Goal: Task Accomplishment & Management: Use online tool/utility

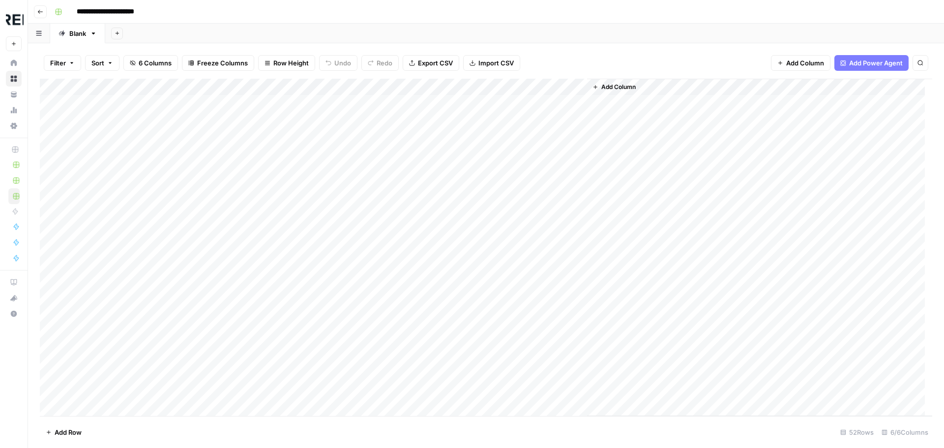
click at [40, 13] on icon "button" at bounding box center [40, 12] width 6 height 6
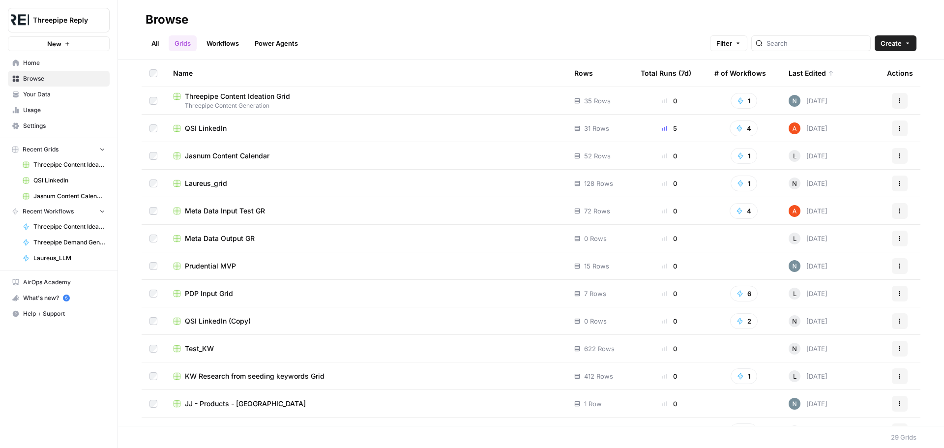
click at [226, 36] on link "Workflows" at bounding box center [223, 43] width 44 height 16
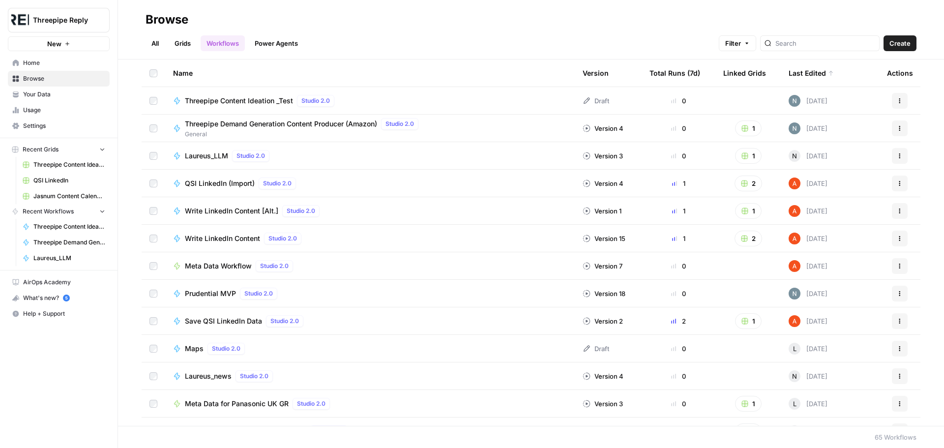
click at [242, 101] on span "Threepipe Content Ideation _Test" at bounding box center [239, 101] width 108 height 10
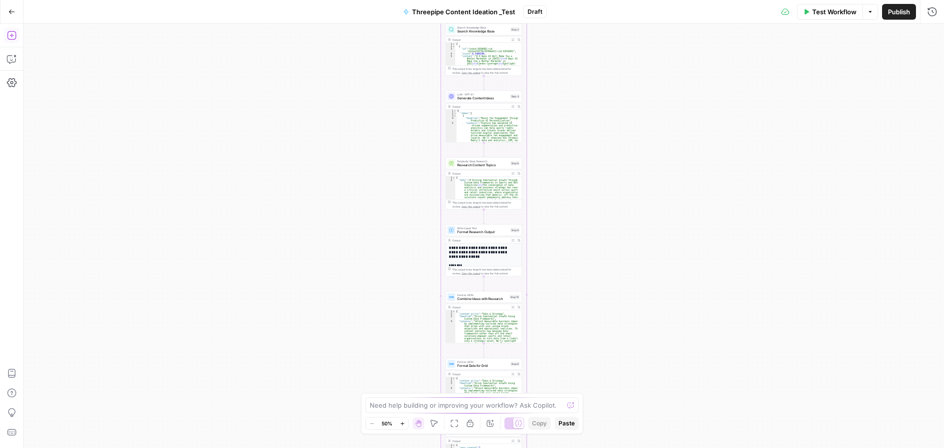
click at [14, 35] on icon "button" at bounding box center [12, 35] width 10 height 10
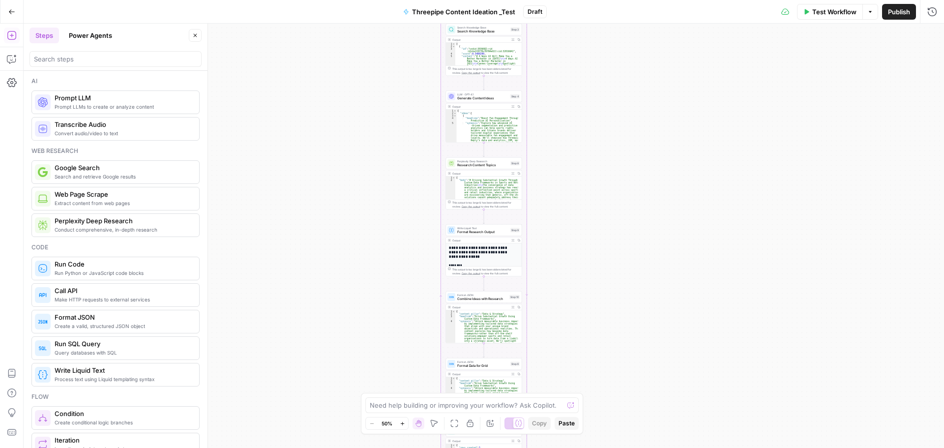
click at [80, 38] on button "Power Agents" at bounding box center [90, 36] width 55 height 16
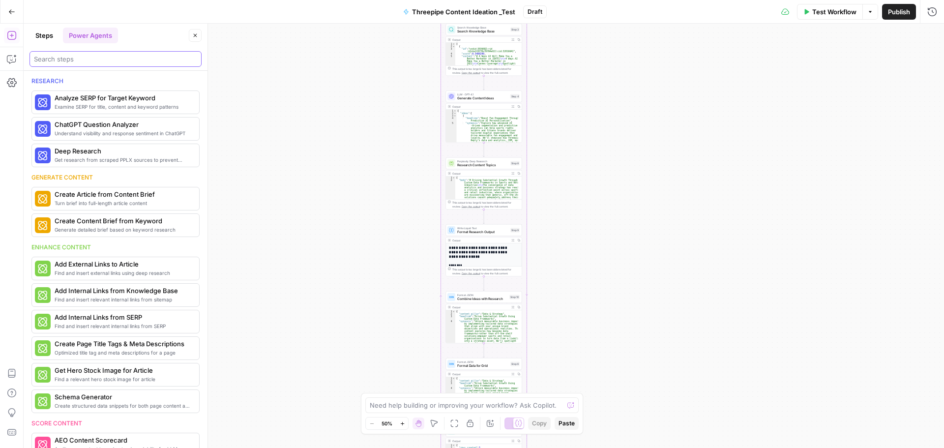
click at [132, 61] on input "search" at bounding box center [115, 59] width 163 height 10
click at [178, 128] on button "More Info" at bounding box center [174, 128] width 44 height 13
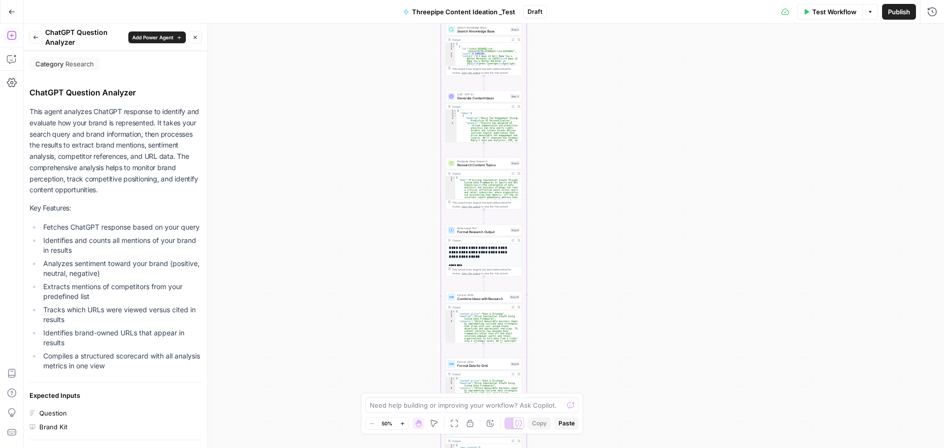
click at [33, 37] on icon "button" at bounding box center [36, 37] width 6 height 6
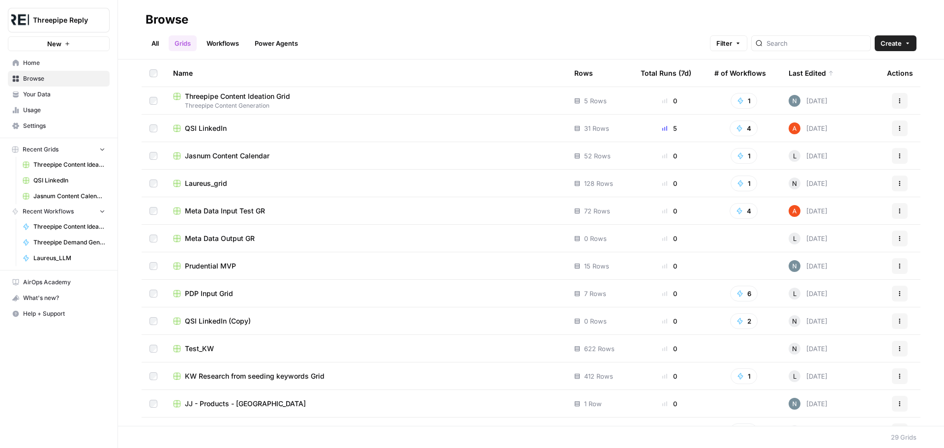
click at [224, 41] on link "Workflows" at bounding box center [223, 43] width 44 height 16
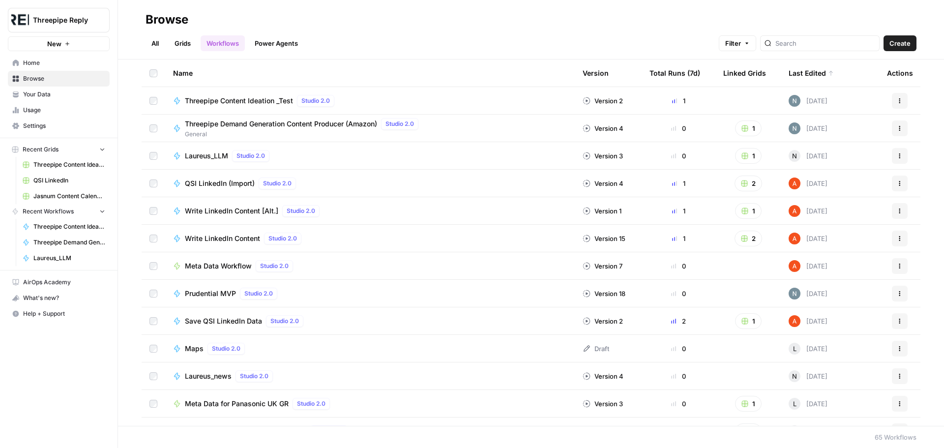
click at [826, 36] on div at bounding box center [820, 43] width 120 height 16
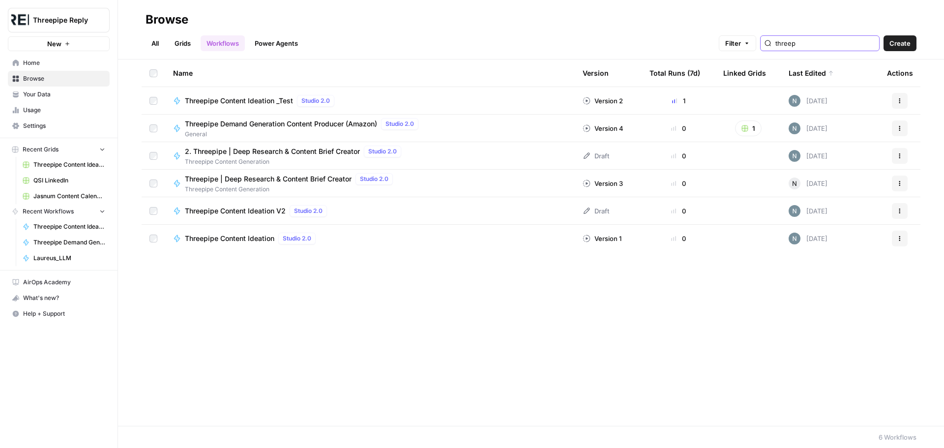
type input "threep"
click at [185, 46] on link "Grids" at bounding box center [183, 43] width 28 height 16
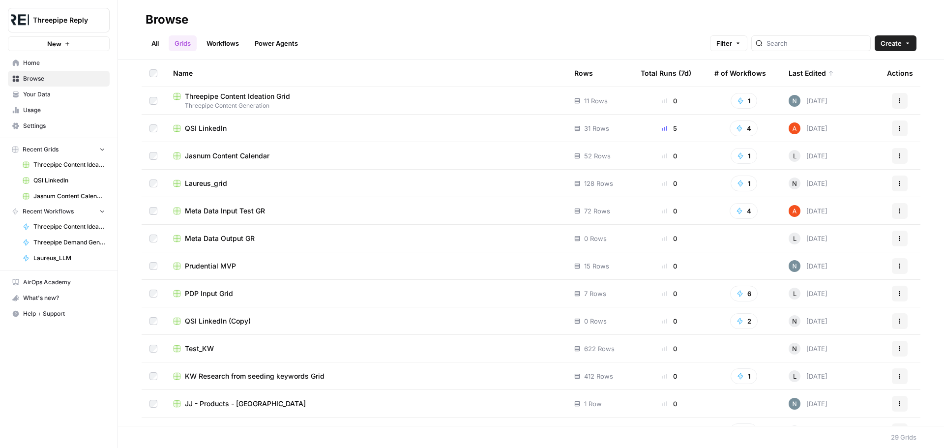
click at [284, 96] on span "Threepipe Content Ideation Grid" at bounding box center [237, 96] width 105 height 10
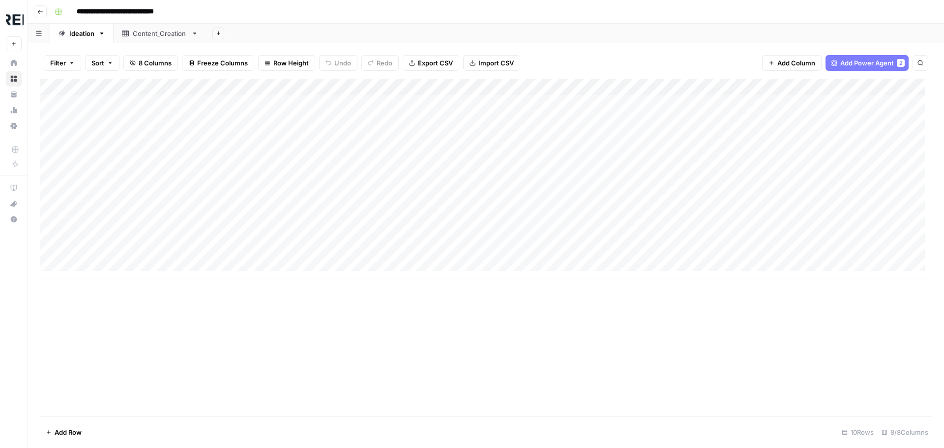
click at [160, 37] on div "Content_Creation" at bounding box center [160, 34] width 55 height 10
click at [83, 39] on link "Ideation" at bounding box center [81, 34] width 63 height 20
click at [857, 60] on span "Add Power Agent" at bounding box center [868, 63] width 54 height 10
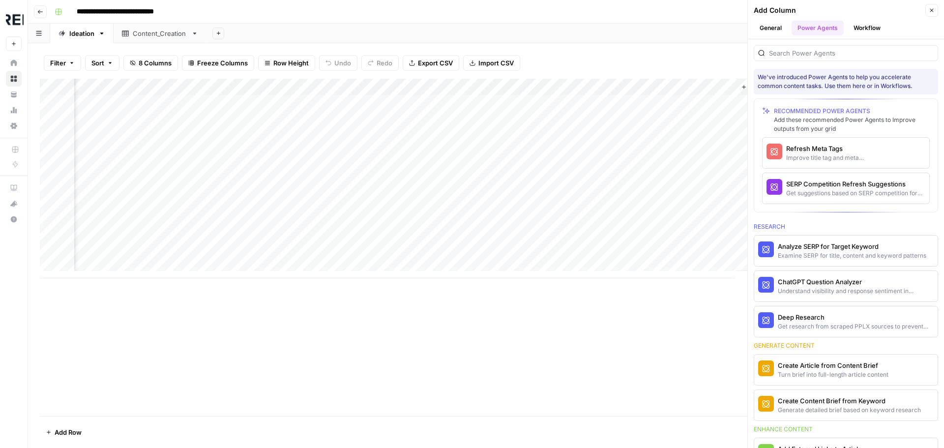
scroll to position [0, 604]
click at [930, 9] on icon "button" at bounding box center [932, 10] width 6 height 6
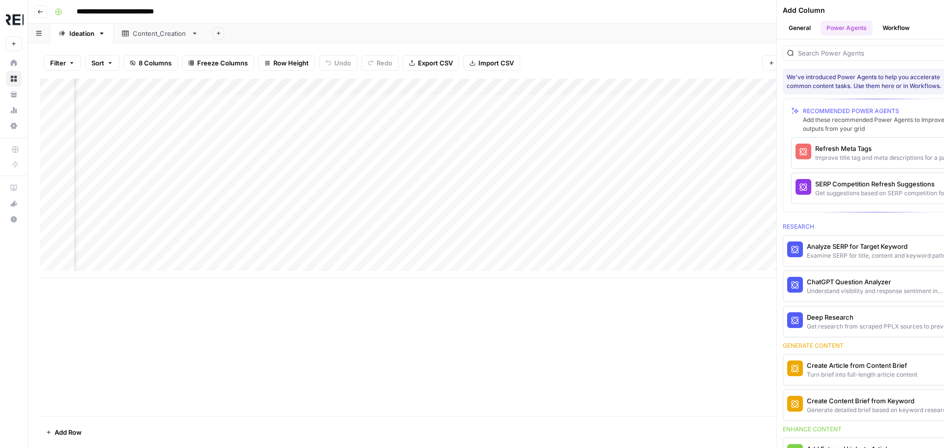
scroll to position [0, 462]
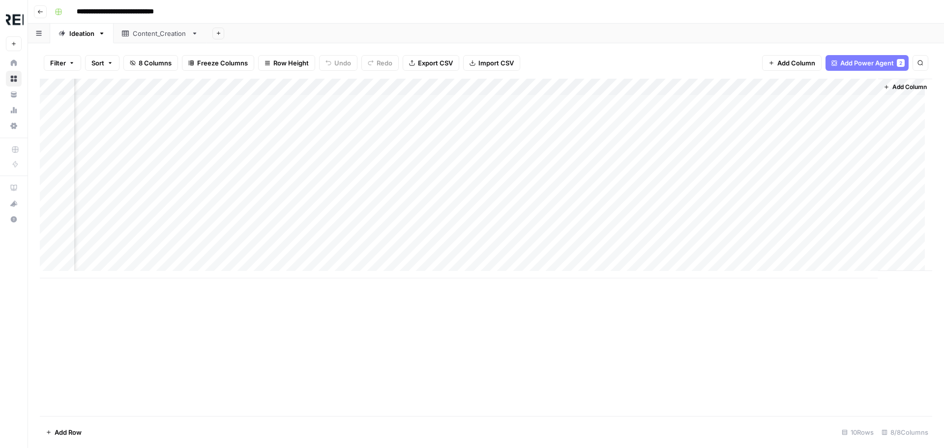
click at [849, 84] on div "Add Column" at bounding box center [486, 179] width 893 height 200
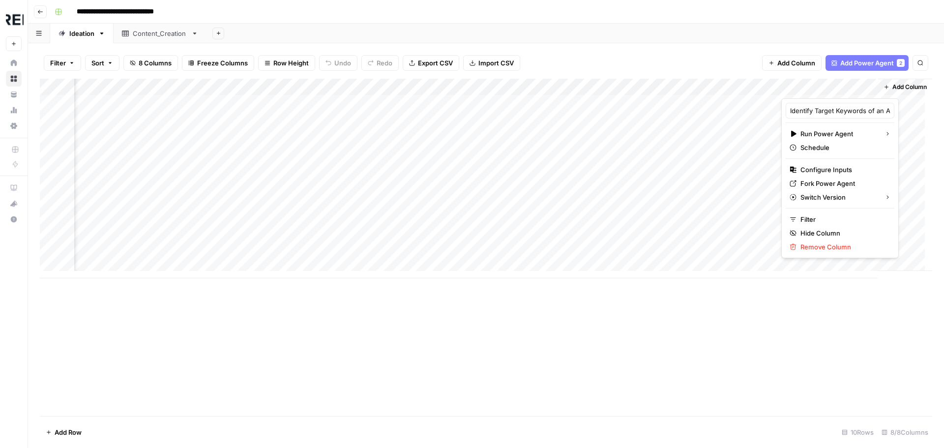
click at [849, 84] on div at bounding box center [826, 89] width 89 height 20
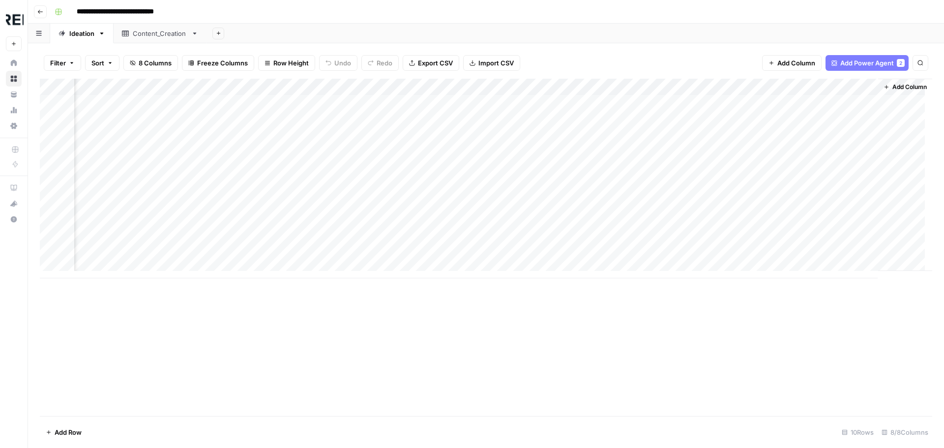
drag, startPoint x: 697, startPoint y: 60, endPoint x: 241, endPoint y: 127, distance: 461.4
click at [241, 127] on div "Add Column" at bounding box center [486, 179] width 893 height 200
click at [868, 90] on div "Add Column" at bounding box center [486, 179] width 893 height 200
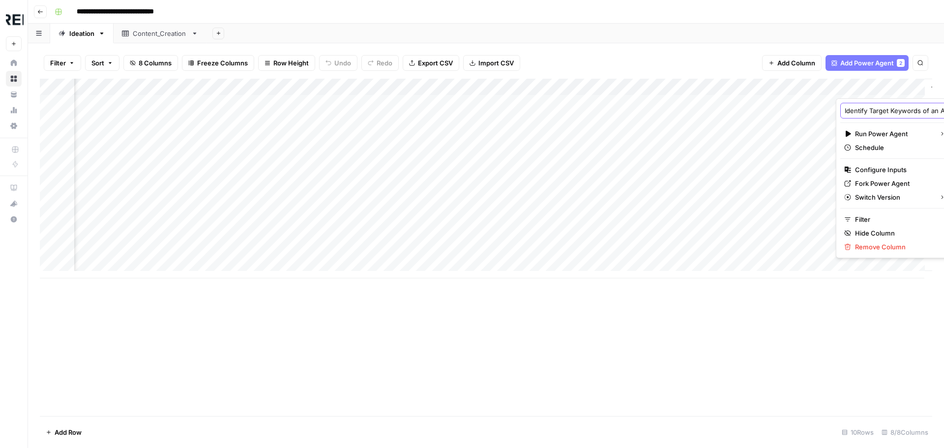
scroll to position [0, 30]
drag, startPoint x: 888, startPoint y: 109, endPoint x: 974, endPoint y: 110, distance: 86.1
click at [944, 110] on html "**********" at bounding box center [472, 224] width 944 height 448
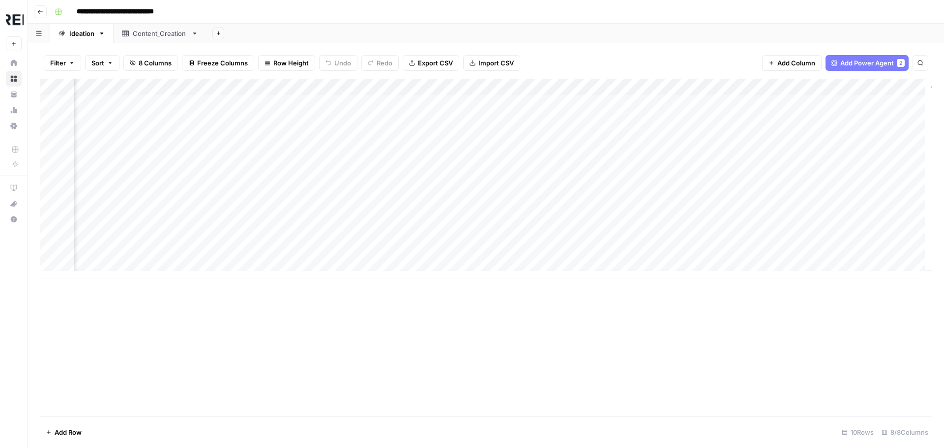
click at [724, 45] on div "Filter Sort 8 Columns Freeze Columns Row Height Undo Redo Export CSV Import CSV…" at bounding box center [486, 245] width 916 height 405
click at [905, 83] on div "Add Column" at bounding box center [486, 179] width 893 height 200
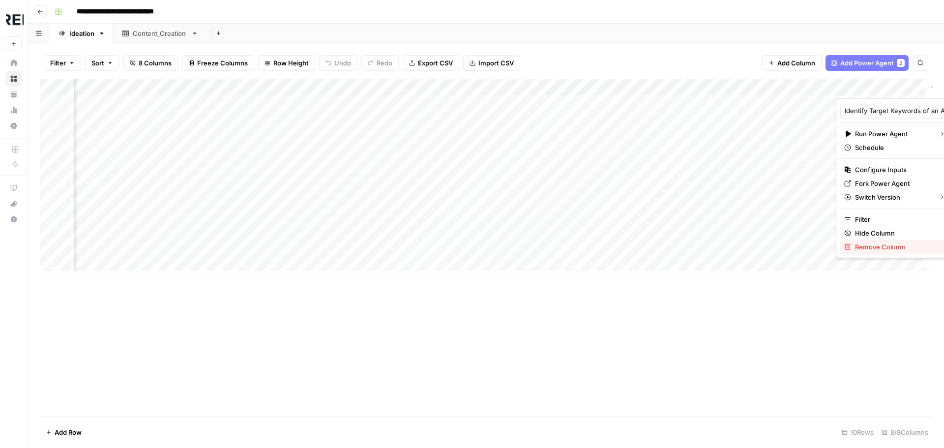
click at [865, 247] on span "Remove Column" at bounding box center [898, 247] width 86 height 10
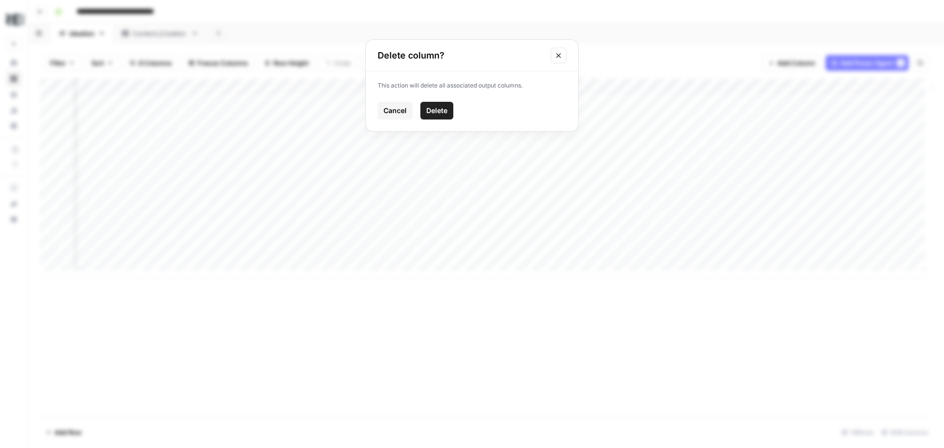
click at [444, 106] on span "Delete" at bounding box center [436, 111] width 21 height 10
click at [100, 36] on icon "button" at bounding box center [101, 33] width 7 height 7
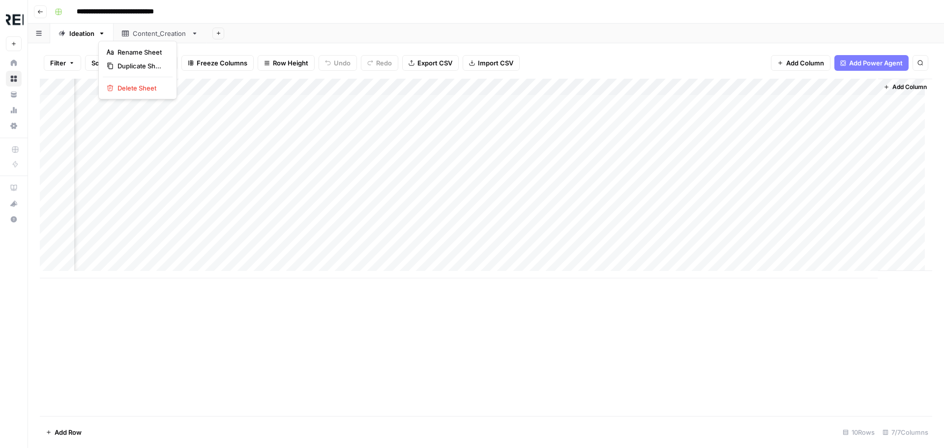
click at [62, 35] on icon at bounding box center [62, 33] width 7 height 7
click at [62, 31] on icon at bounding box center [62, 33] width 7 height 7
click at [315, 273] on div "Add Column" at bounding box center [486, 187] width 893 height 216
click at [183, 87] on div "Add Column" at bounding box center [486, 187] width 893 height 216
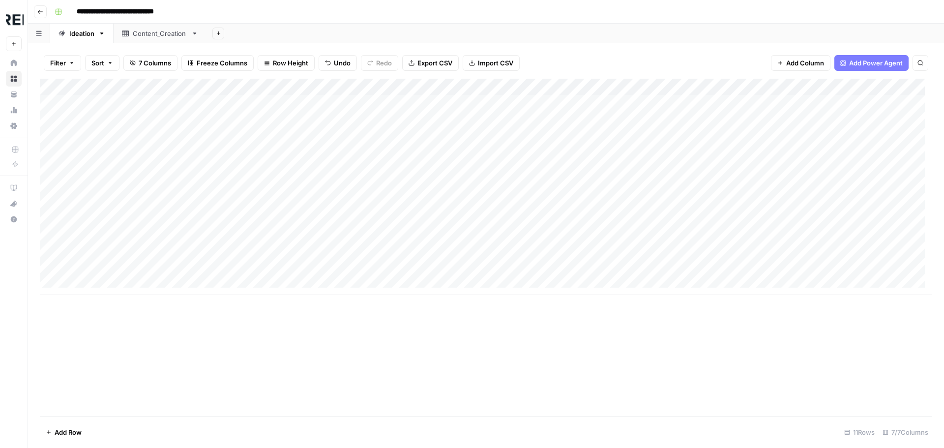
click at [440, 82] on div "Add Column" at bounding box center [486, 187] width 893 height 216
click at [186, 85] on div "Add Column" at bounding box center [486, 187] width 893 height 216
click at [330, 33] on div "Add Sheet" at bounding box center [576, 34] width 738 height 20
